Goal: Transaction & Acquisition: Purchase product/service

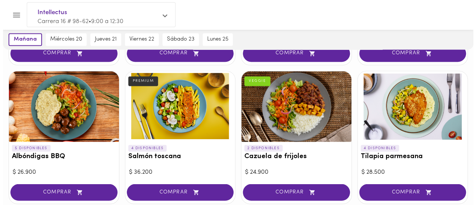
scroll to position [595, 0]
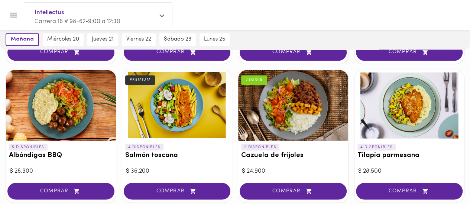
click at [194, 114] on div at bounding box center [177, 105] width 110 height 71
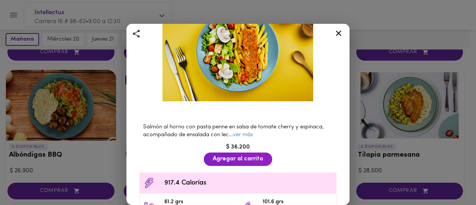
scroll to position [68, 0]
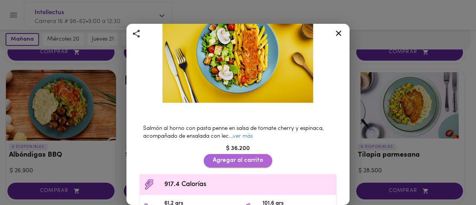
click at [260, 156] on button "Agregar al carrito" at bounding box center [238, 160] width 68 height 13
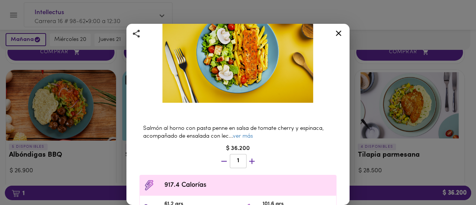
scroll to position [172, 0]
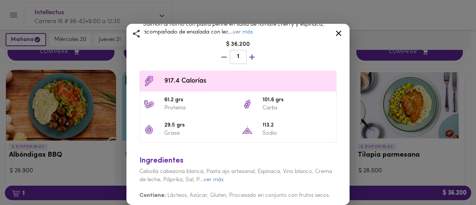
click at [338, 35] on icon at bounding box center [338, 33] width 9 height 9
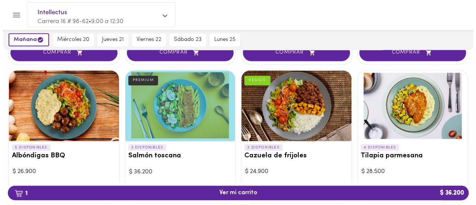
scroll to position [415, 0]
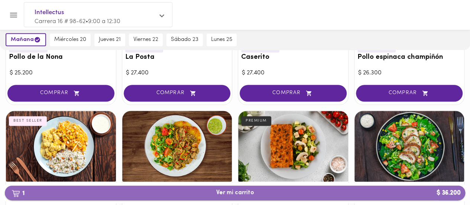
click at [249, 193] on span "1 Ver mi carrito $ 36.200" at bounding box center [235, 192] width 38 height 7
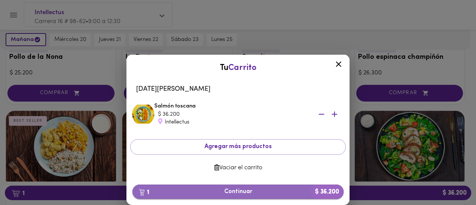
click at [254, 194] on span "1 Continuar $ 36.200" at bounding box center [237, 191] width 199 height 7
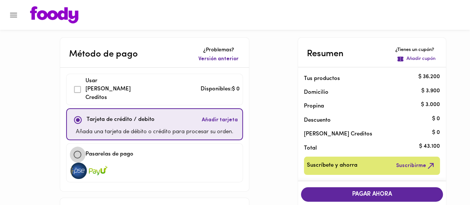
click at [79, 146] on input "checkbox" at bounding box center [77, 154] width 16 height 16
checkbox input "true"
checkbox input "false"
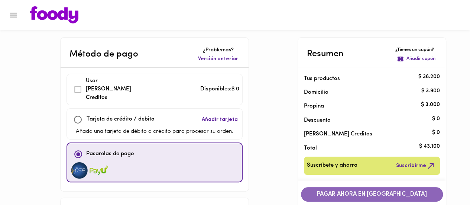
click at [388, 192] on span "PAGAR AHORA EN [GEOGRAPHIC_DATA]" at bounding box center [371, 194] width 127 height 7
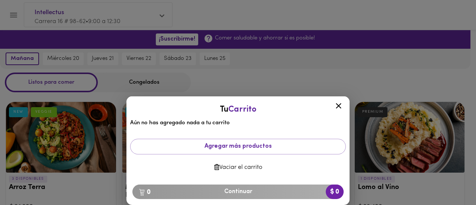
click at [343, 106] on icon at bounding box center [338, 105] width 9 height 9
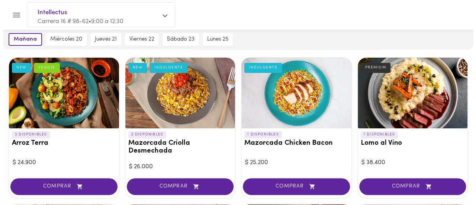
scroll to position [78, 0]
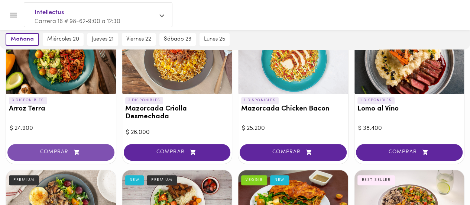
click at [57, 150] on span "COMPRAR" at bounding box center [61, 152] width 88 height 6
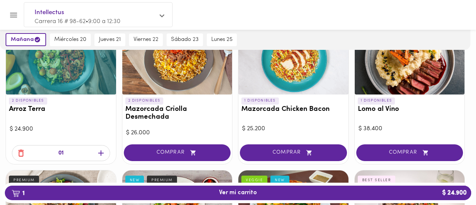
scroll to position [79, 0]
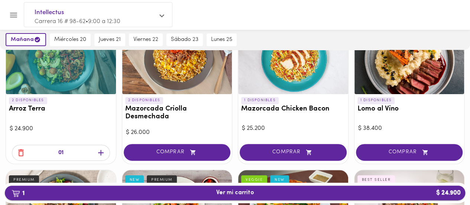
click at [246, 191] on span "1 Ver mi carrito $ 24.900" at bounding box center [235, 192] width 38 height 7
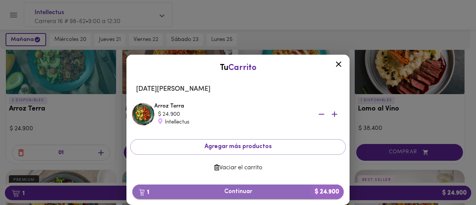
click at [241, 193] on span "1 Continuar $ 24.900" at bounding box center [237, 191] width 199 height 7
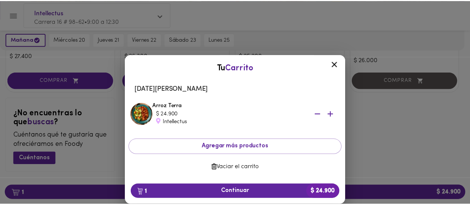
scroll to position [852, 0]
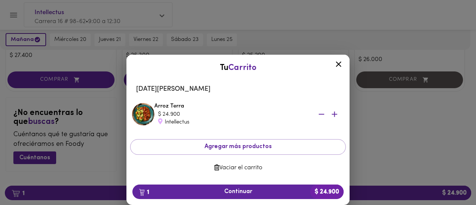
click at [337, 61] on icon at bounding box center [338, 63] width 9 height 9
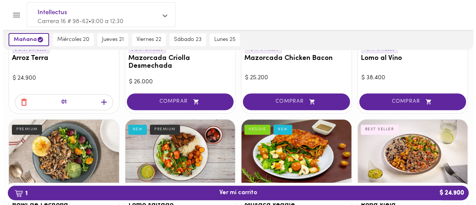
scroll to position [144, 0]
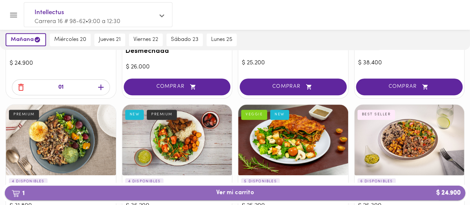
click at [248, 192] on span "1 Ver mi carrito $ 24.900" at bounding box center [235, 192] width 38 height 7
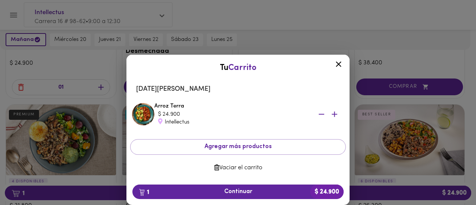
click at [337, 69] on div at bounding box center [338, 65] width 18 height 18
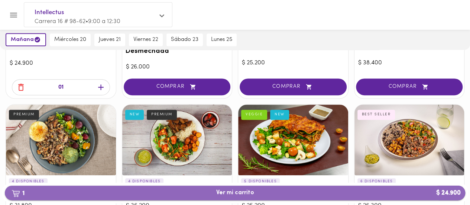
click at [408, 189] on span "1 Ver mi carrito $ 24.900" at bounding box center [235, 192] width 449 height 7
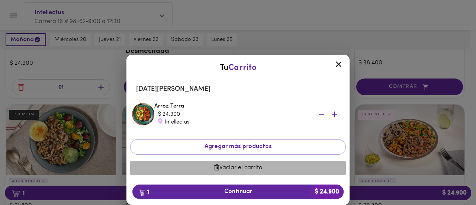
click at [255, 169] on span "Vaciar el carrito" at bounding box center [238, 167] width 204 height 7
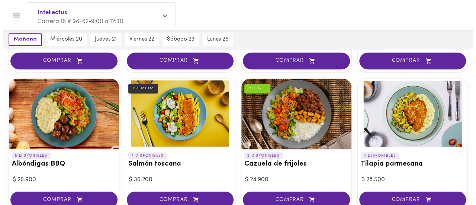
scroll to position [587, 0]
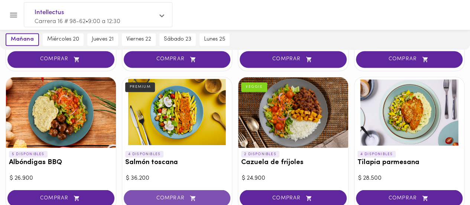
click at [184, 198] on span "COMPRAR" at bounding box center [177, 198] width 88 height 6
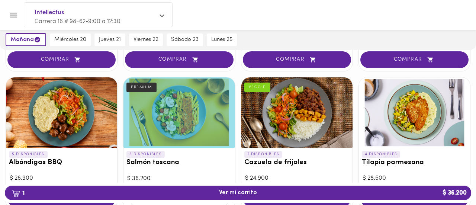
scroll to position [588, 0]
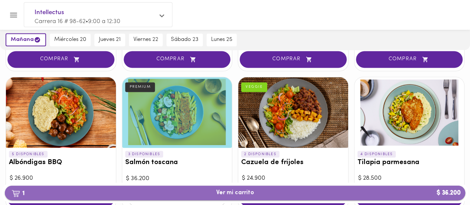
click at [210, 198] on button "1 Ver mi carrito $ 36.200" at bounding box center [235, 192] width 460 height 14
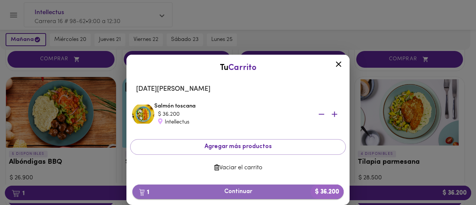
click at [258, 190] on span "1 Continuar $ 36.200" at bounding box center [237, 191] width 199 height 7
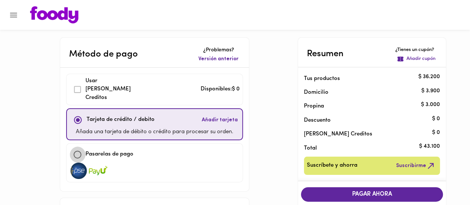
click at [77, 146] on input "checkbox" at bounding box center [77, 154] width 16 height 16
checkbox input "true"
checkbox input "false"
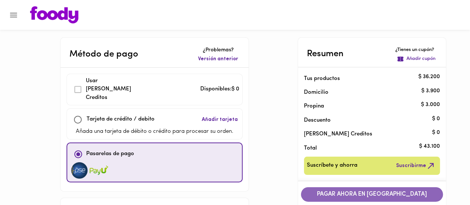
click at [339, 195] on span "PAGAR AHORA EN [GEOGRAPHIC_DATA]" at bounding box center [371, 194] width 127 height 7
